Goal: Task Accomplishment & Management: Use online tool/utility

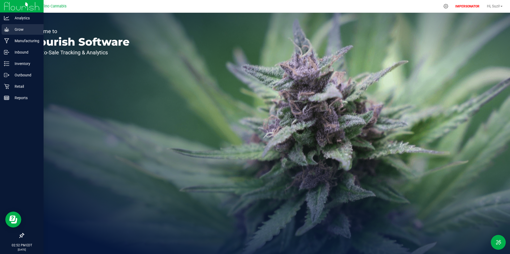
drag, startPoint x: 15, startPoint y: 29, endPoint x: 37, endPoint y: 35, distance: 23.5
click at [15, 30] on p "Grow" at bounding box center [25, 29] width 32 height 6
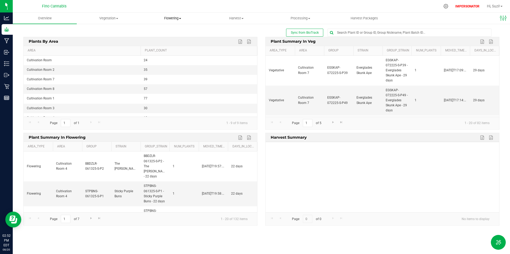
drag, startPoint x: 164, startPoint y: 20, endPoint x: 172, endPoint y: 23, distance: 8.7
click at [164, 20] on span "Flowering" at bounding box center [172, 18] width 63 height 5
click at [171, 45] on span "Flowering plants" at bounding box center [161, 44] width 43 height 5
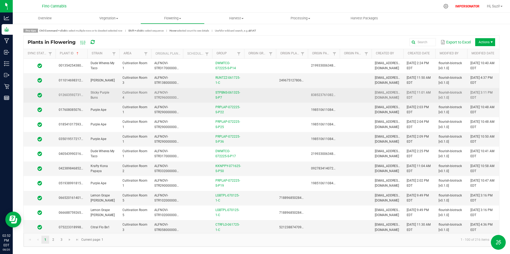
drag, startPoint x: 156, startPoint y: 97, endPoint x: 173, endPoint y: 101, distance: 17.5
click at [156, 97] on span "ALFNOVI-STR29600000001" at bounding box center [167, 95] width 26 height 9
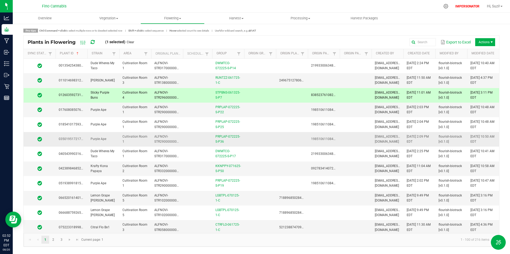
click at [153, 139] on td "ALFNOVI-STR29000000001" at bounding box center [167, 139] width 32 height 15
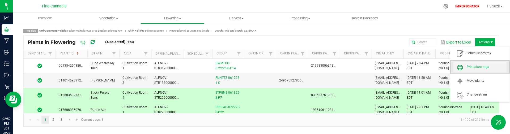
click at [480, 64] on span "Print plant tags" at bounding box center [479, 67] width 53 height 11
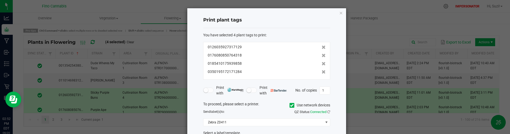
click at [292, 105] on icon at bounding box center [291, 105] width 3 height 0
click at [0, 0] on input "Use network devices" at bounding box center [0, 0] width 0 height 0
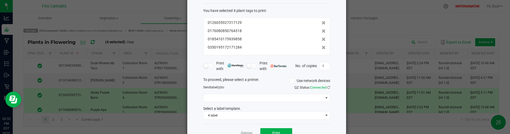
scroll to position [41, 0]
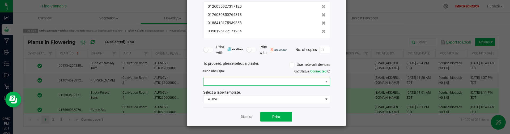
click at [254, 83] on span at bounding box center [263, 81] width 120 height 7
drag, startPoint x: 235, startPoint y: 97, endPoint x: 238, endPoint y: 97, distance: 2.9
click at [235, 98] on 8600 "Officejet Pro 8600" at bounding box center [266, 100] width 126 height 9
click at [235, 99] on span "4 label" at bounding box center [263, 99] width 120 height 7
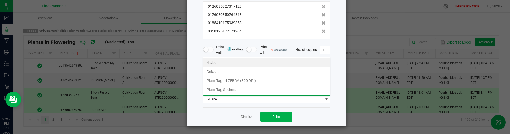
drag, startPoint x: 246, startPoint y: 82, endPoint x: 244, endPoint y: 84, distance: 2.8
click at [246, 82] on li "Plant Tag - 4 ZEBRA (300 DPI)" at bounding box center [266, 80] width 126 height 9
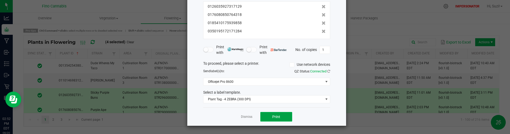
click at [275, 117] on span "Print" at bounding box center [276, 117] width 8 height 4
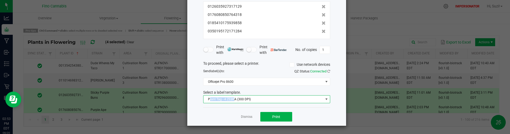
copy span "lant Tag - 4 ZEBR"
drag, startPoint x: 213, startPoint y: 99, endPoint x: 234, endPoint y: 99, distance: 20.7
click at [234, 99] on span "Plant Tag - 4 ZEBRA (300 DPI)" at bounding box center [263, 99] width 120 height 7
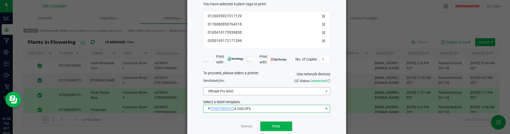
scroll to position [41, 0]
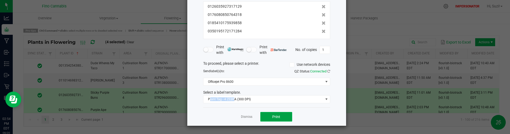
click at [278, 115] on span "Print" at bounding box center [276, 117] width 8 height 4
click at [247, 114] on app-cancel-button "Dismiss" at bounding box center [246, 117] width 11 height 6
drag, startPoint x: 244, startPoint y: 117, endPoint x: 309, endPoint y: 96, distance: 69.0
click at [244, 117] on link "Dismiss" at bounding box center [246, 117] width 11 height 5
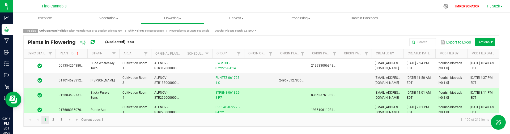
click at [497, 4] on span "Hi, Suzi!" at bounding box center [493, 6] width 13 height 4
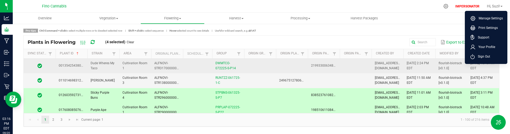
click at [484, 59] on span "Sign Out" at bounding box center [481, 56] width 15 height 5
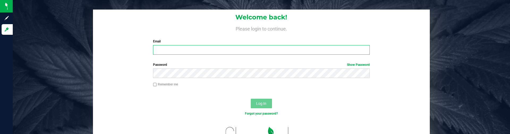
type input "[EMAIL_ADDRESS][DOMAIN_NAME]"
